Goal: Task Accomplishment & Management: Use online tool/utility

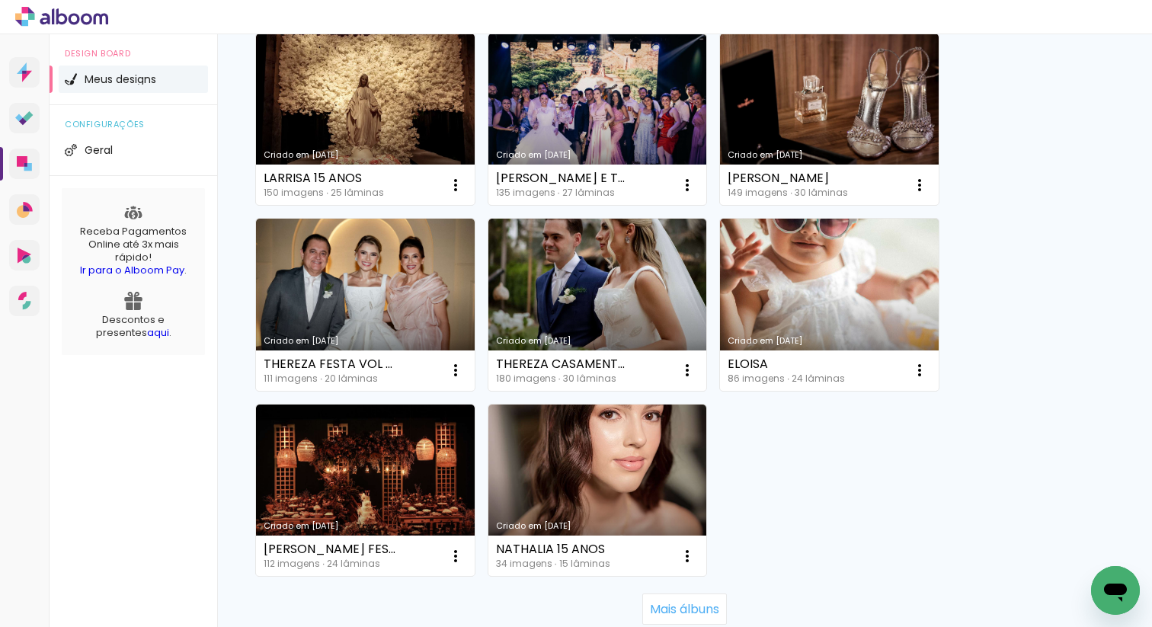
scroll to position [1283, 0]
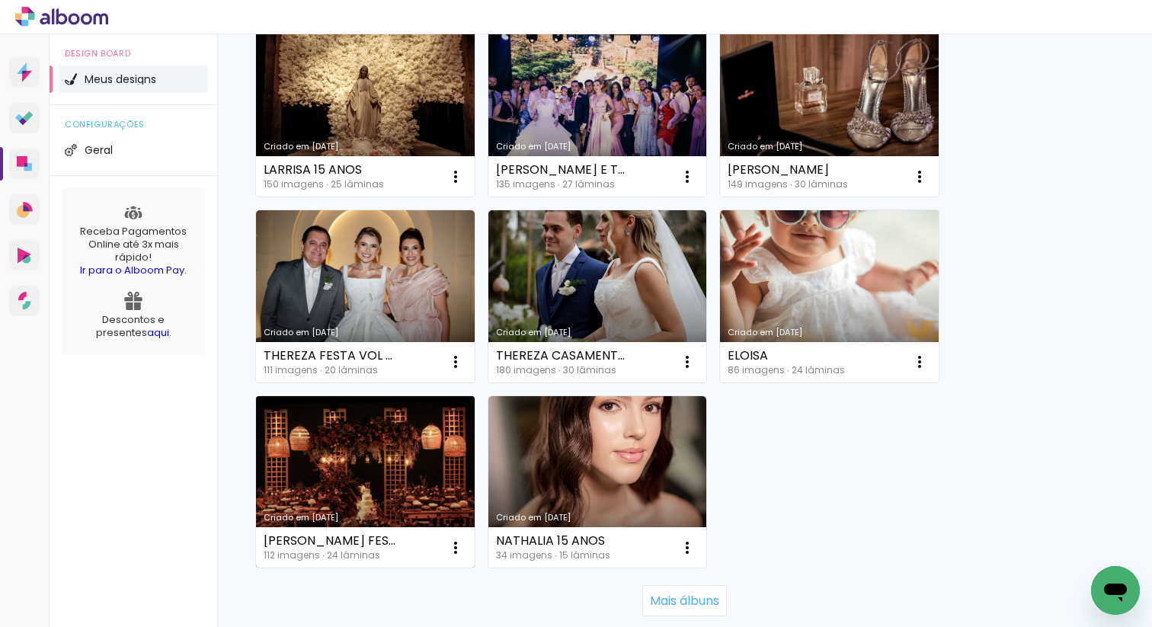
click at [334, 485] on link "Criado em [DATE]" at bounding box center [365, 482] width 219 height 172
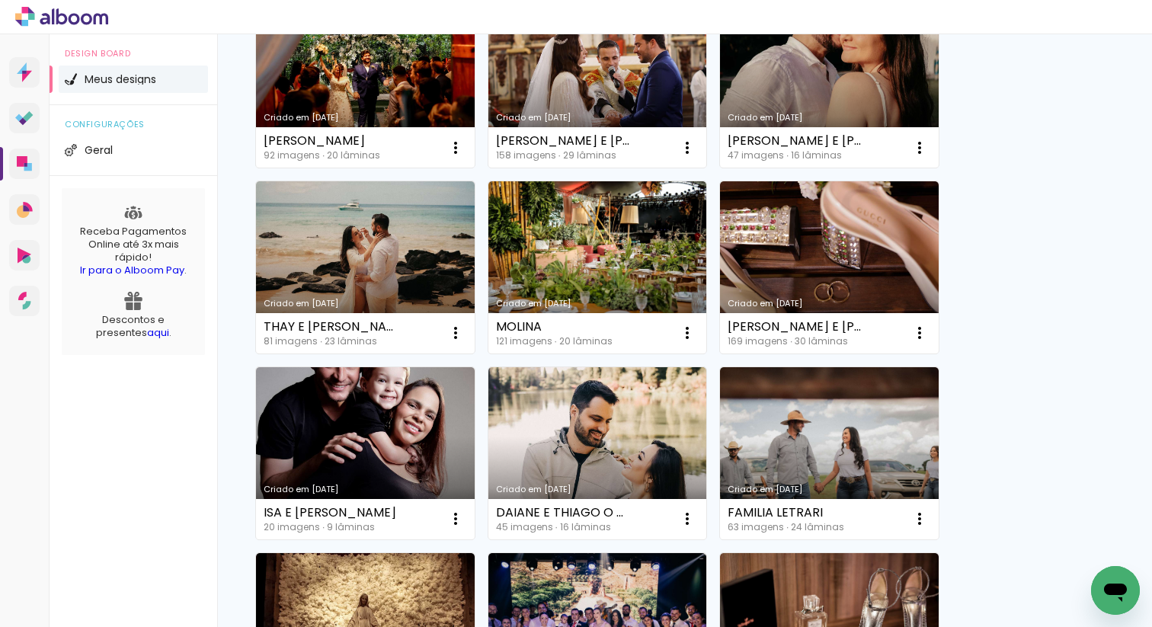
scroll to position [756, 0]
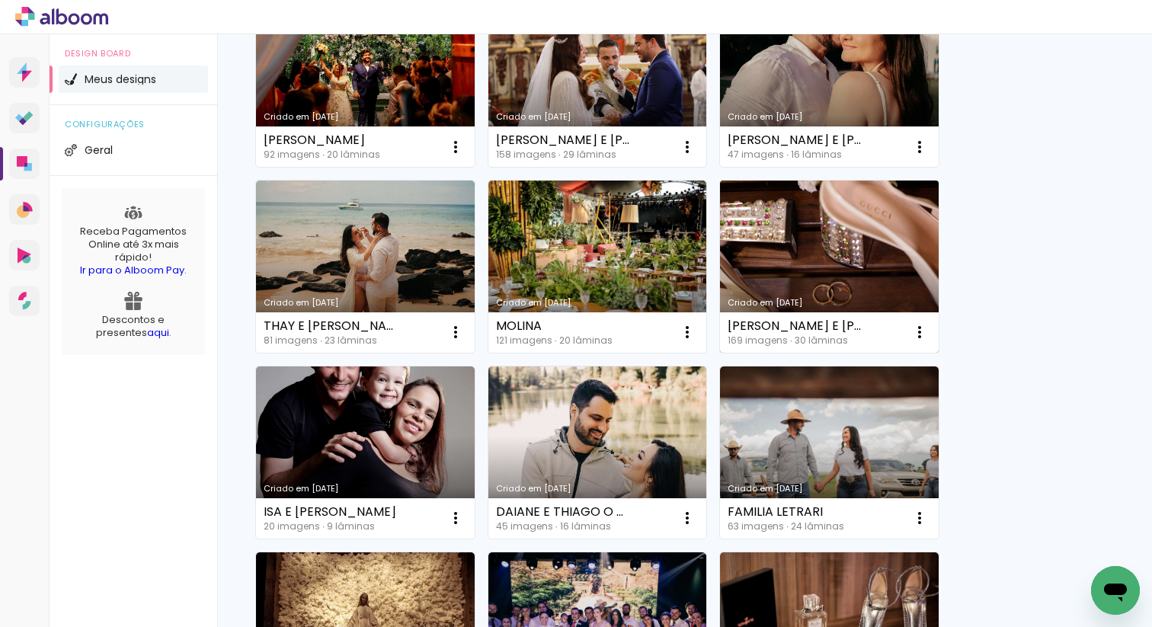
click at [836, 225] on link "Criado em [DATE]" at bounding box center [829, 267] width 219 height 172
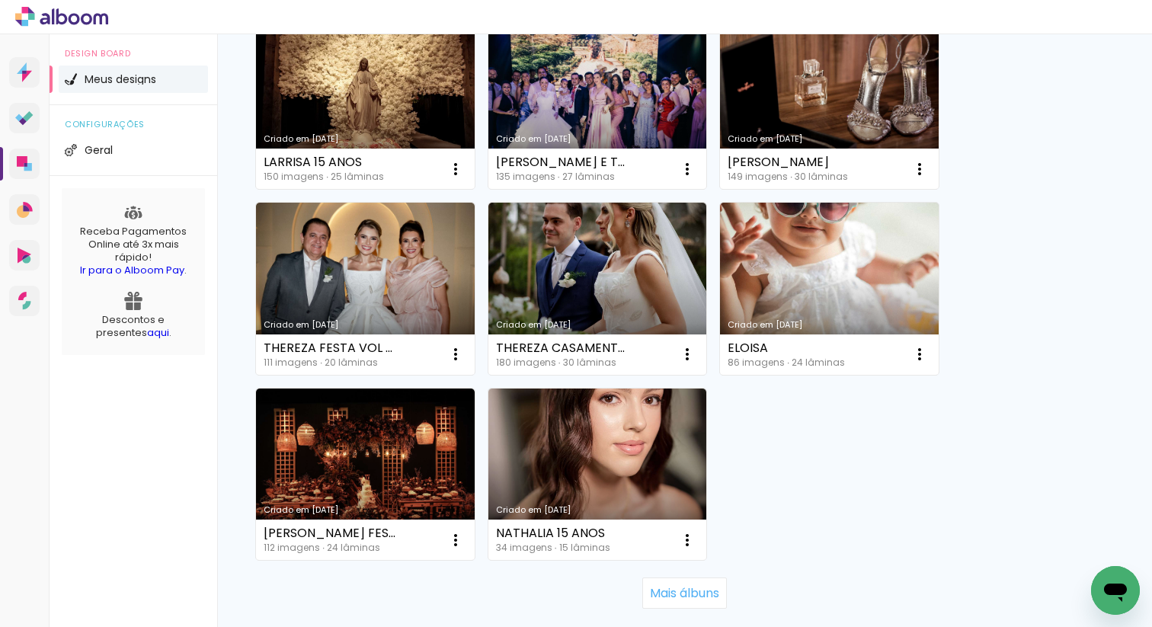
scroll to position [1294, 0]
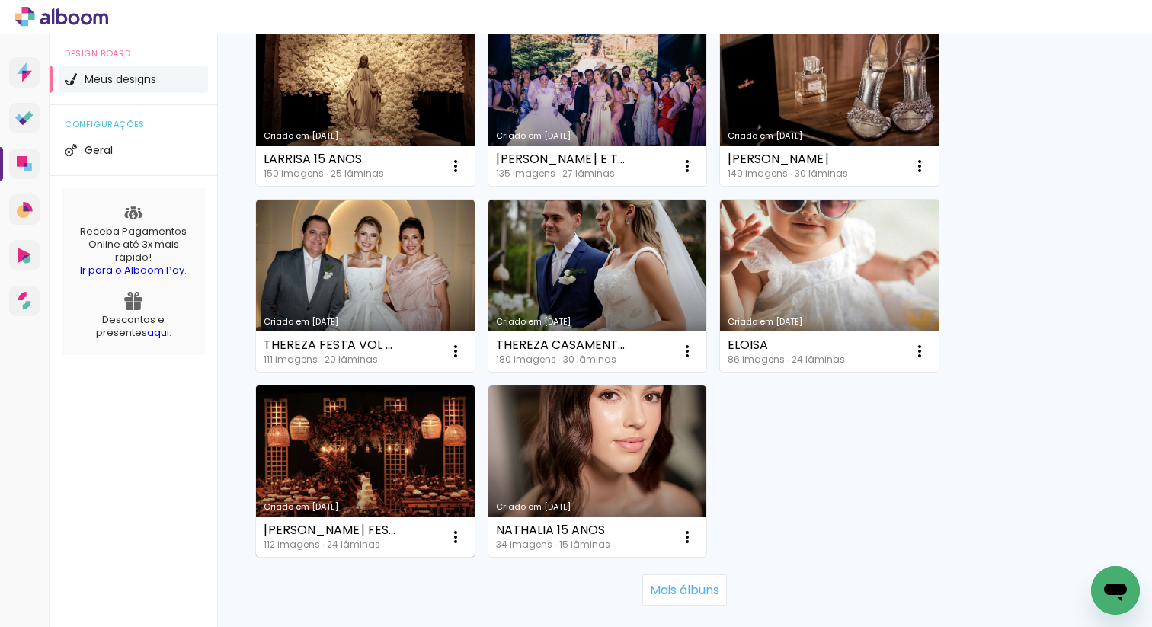
click at [356, 496] on link "Criado em [DATE]" at bounding box center [365, 471] width 219 height 172
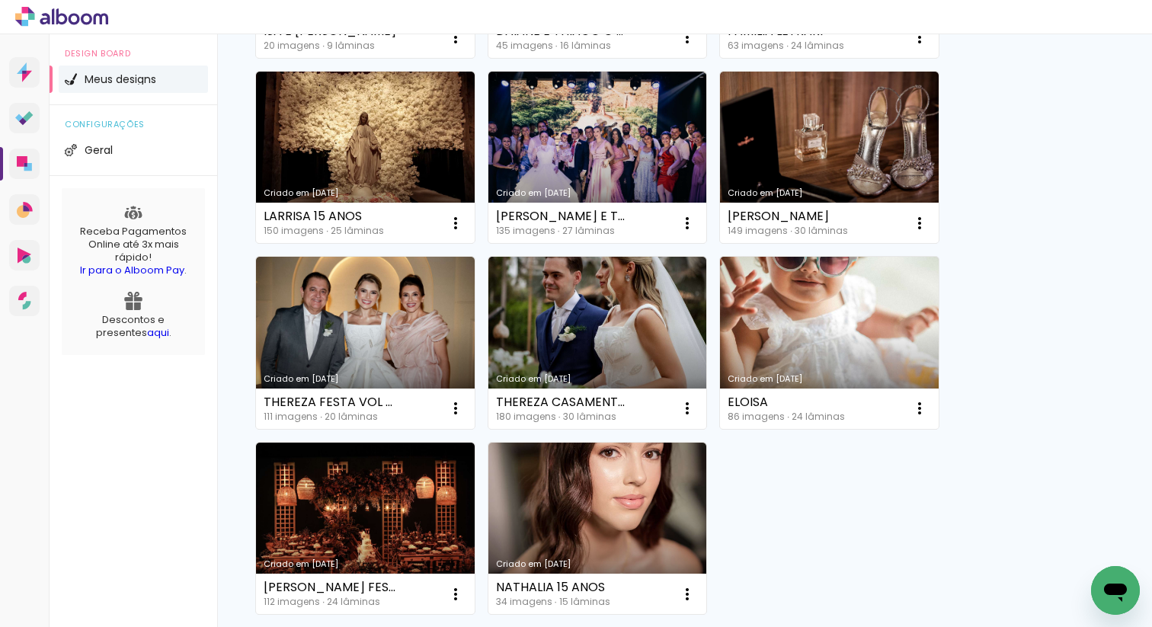
scroll to position [1390, 0]
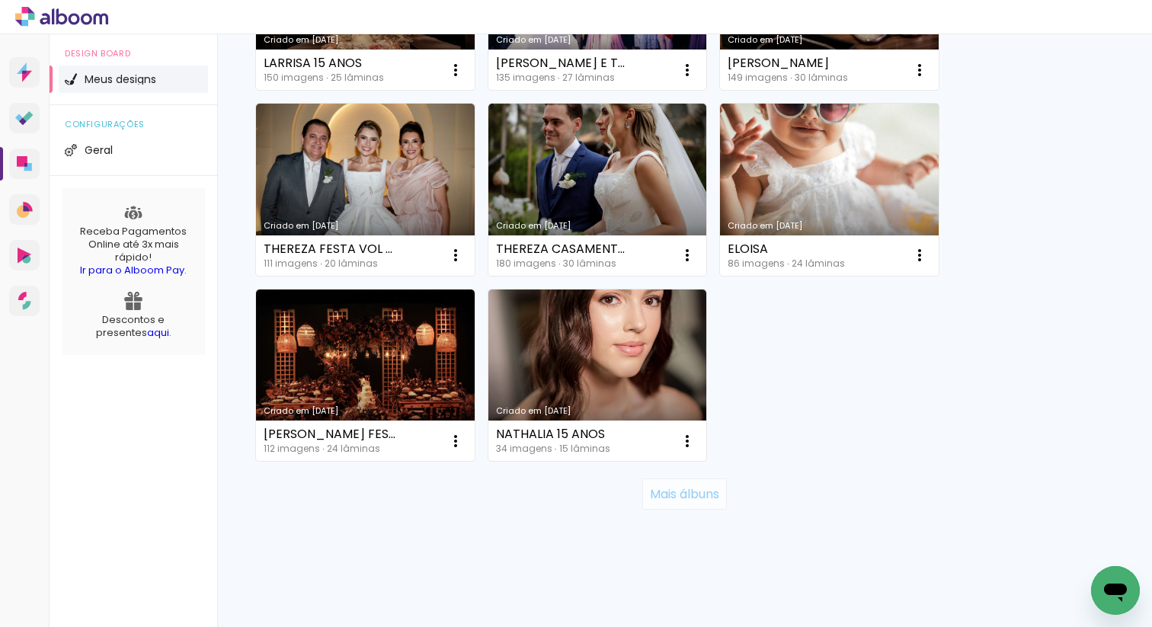
click at [0, 0] on slot "Mais álbuns" at bounding box center [0, 0] width 0 height 0
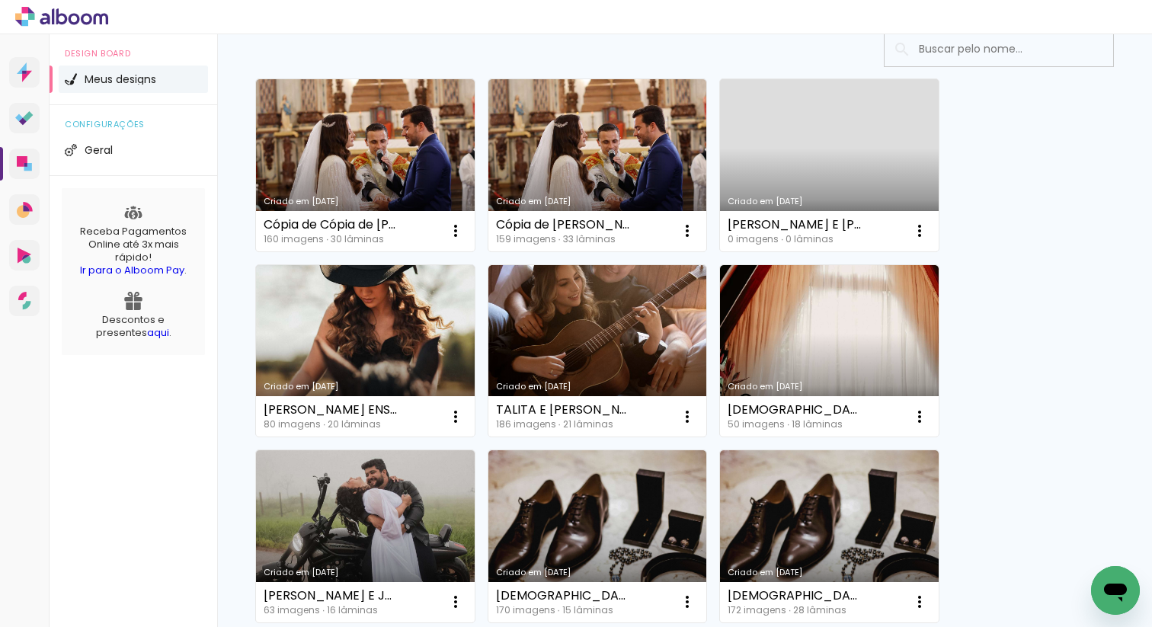
scroll to position [0, 0]
